Goal: Obtain resource: Obtain resource

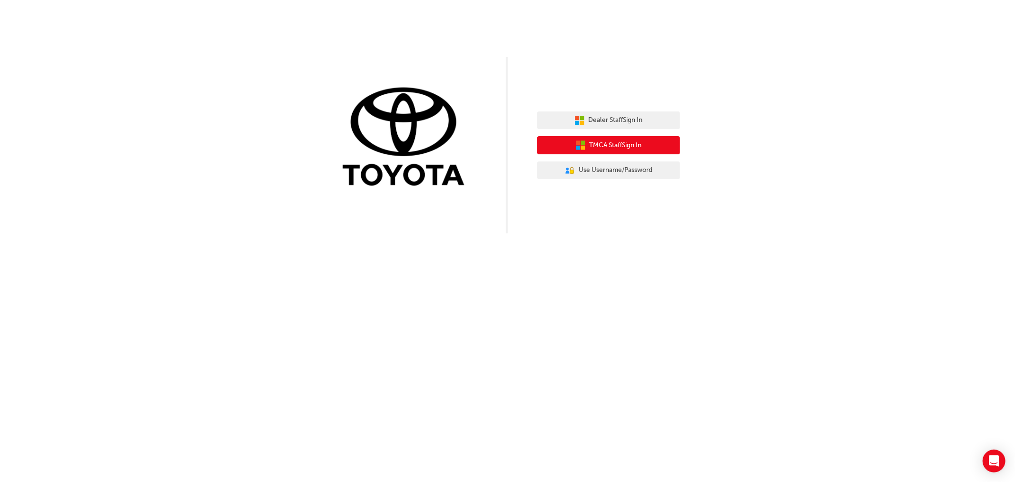
click at [581, 150] on button "TMCA Staff Sign In" at bounding box center [608, 145] width 143 height 18
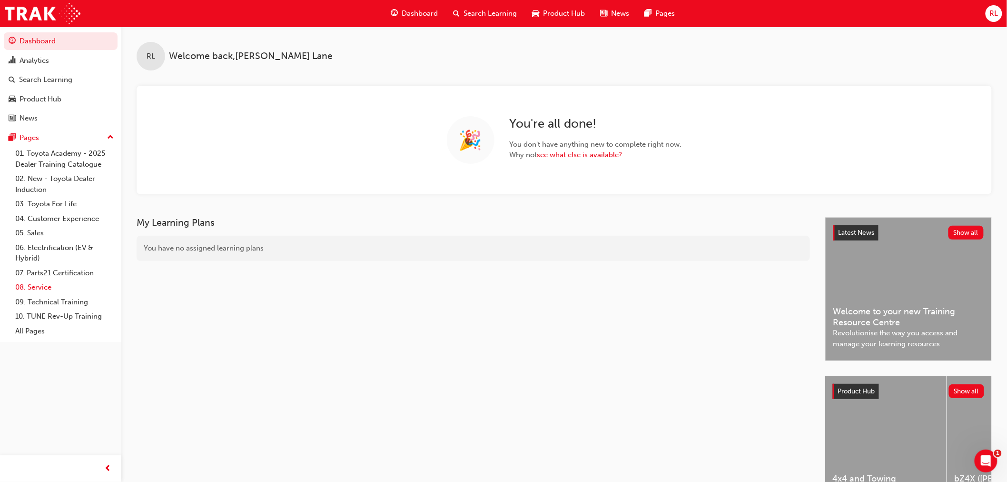
click at [40, 290] on link "08. Service" at bounding box center [64, 287] width 106 height 15
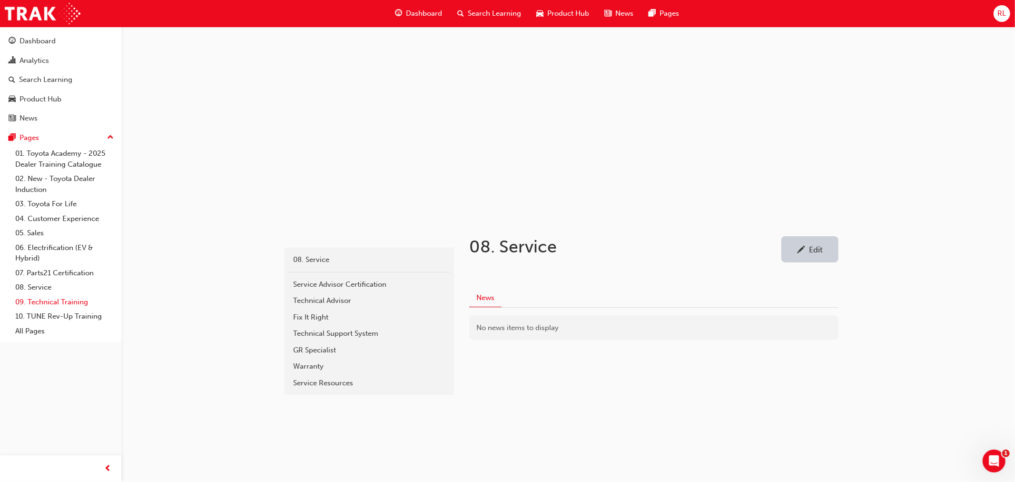
click at [45, 302] on link "09. Technical Training" at bounding box center [64, 302] width 106 height 15
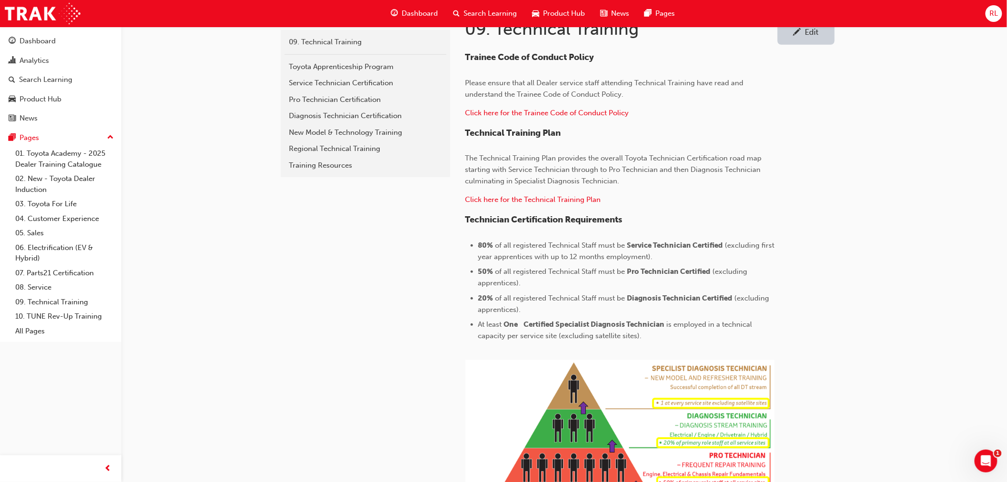
scroll to position [112, 0]
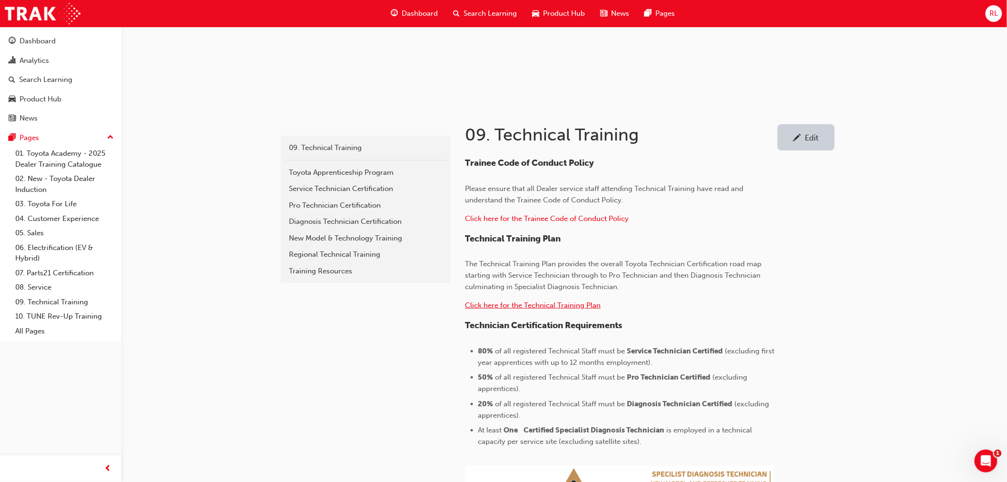
click at [529, 301] on span "Click here for the Technical Training Plan" at bounding box center [534, 305] width 136 height 9
